Goal: Navigation & Orientation: Find specific page/section

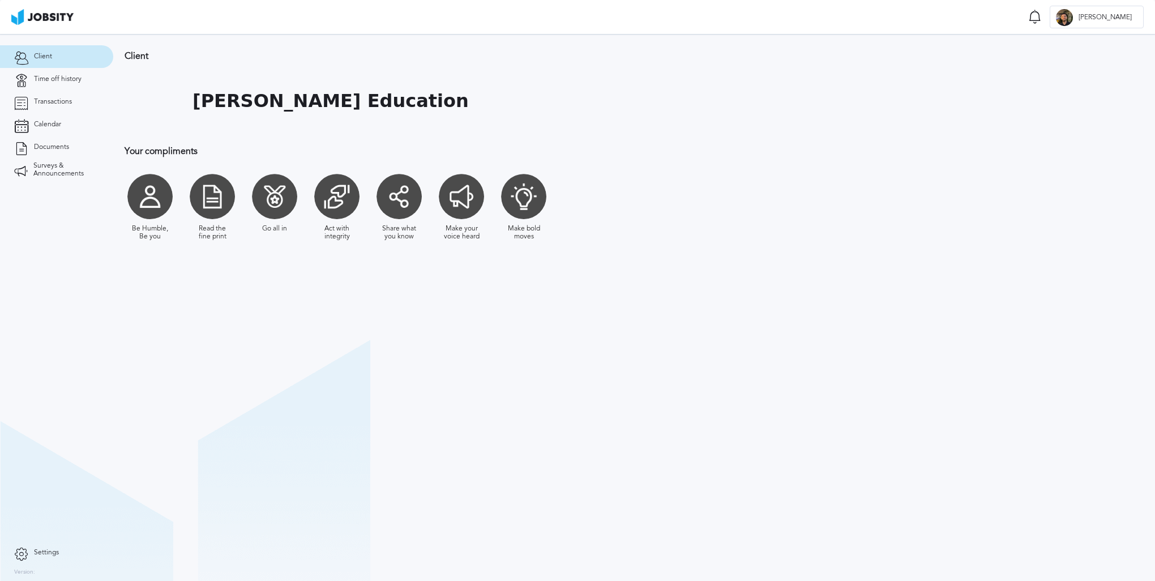
click at [490, 276] on section "Client [PERSON_NAME] Education Your compliments Be Humble, Be you Read the fine…" at bounding box center [634, 307] width 1042 height 547
click at [62, 164] on span "Surveys & Announcements" at bounding box center [66, 170] width 66 height 16
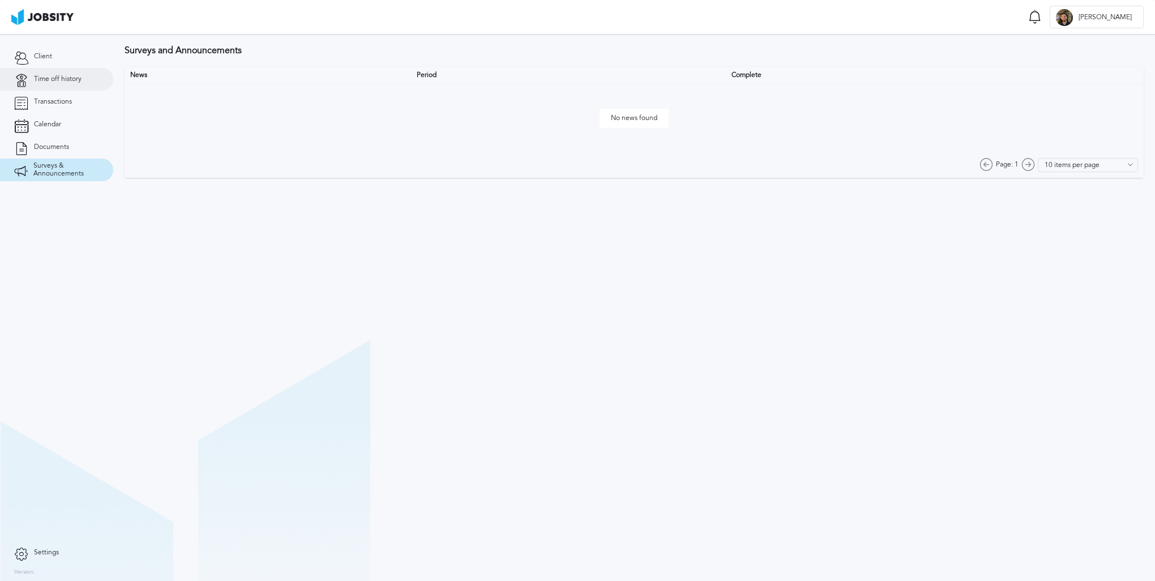
click at [61, 84] on link "Time off history" at bounding box center [56, 79] width 113 height 23
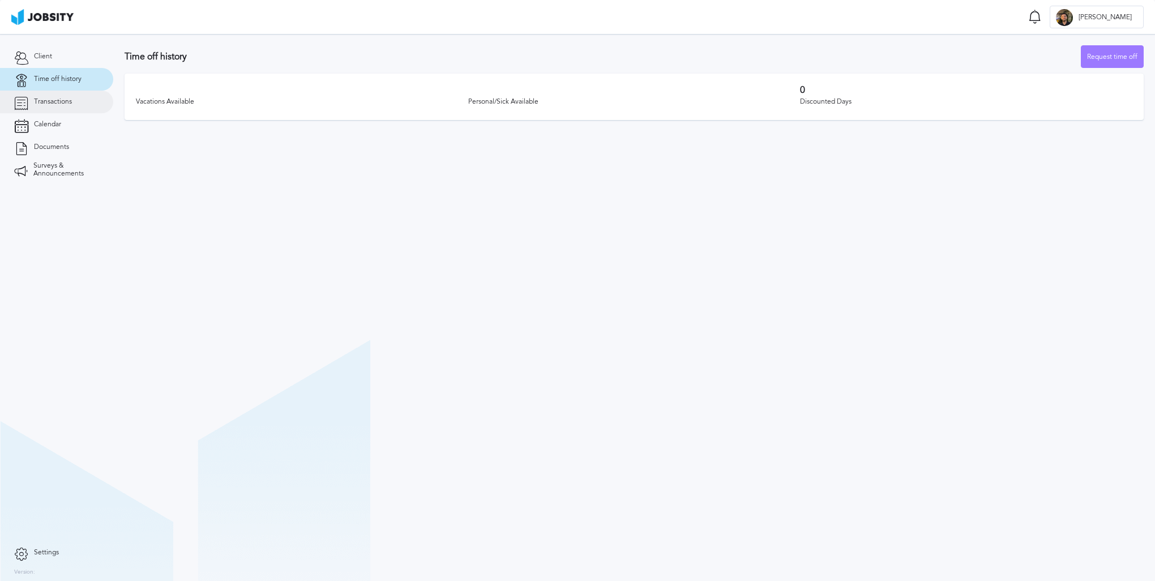
click at [54, 112] on link "Transactions" at bounding box center [56, 102] width 113 height 23
